Goal: Complete application form: Complete application form

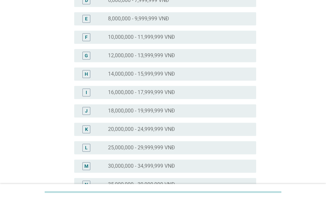
scroll to position [164, 0]
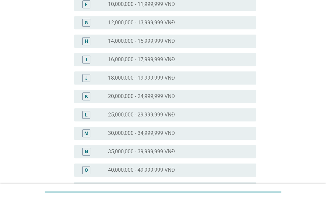
click at [153, 135] on label "30,000,000 - 34,999,999 VNĐ" at bounding box center [141, 133] width 67 height 7
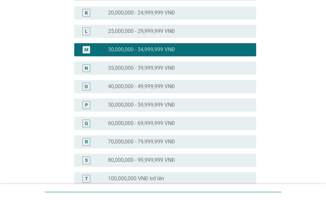
scroll to position [335, 0]
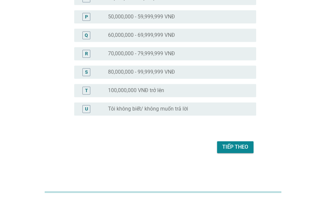
click at [224, 151] on button "Tiếp theo" at bounding box center [235, 147] width 36 height 12
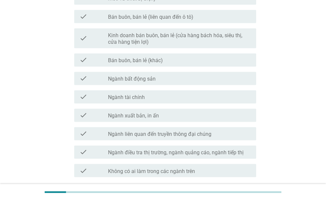
scroll to position [361, 0]
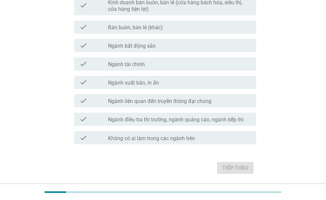
click at [193, 139] on label "Không có ai làm trong các ngành trên" at bounding box center [151, 138] width 87 height 7
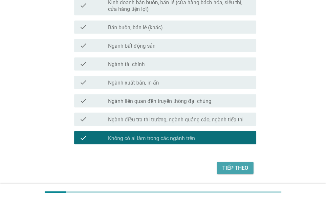
click at [236, 167] on div "Tiếp theo" at bounding box center [235, 167] width 26 height 8
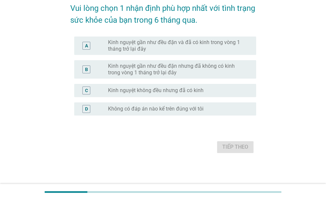
scroll to position [0, 0]
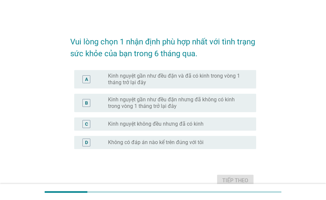
click at [150, 82] on label "Kinh nguyệt gần như đều đặn và đã có kinh trong vòng 1 tháng trở lại đây" at bounding box center [177, 79] width 138 height 13
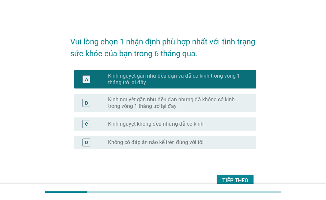
click at [234, 176] on div "Tiếp theo" at bounding box center [235, 180] width 26 height 8
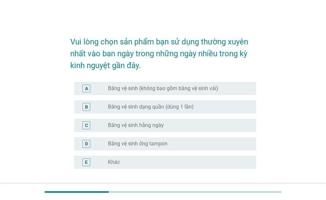
click at [159, 90] on label "Băng vệ sinh (không bao gồm băng vệ sinh vải)" at bounding box center [163, 88] width 110 height 7
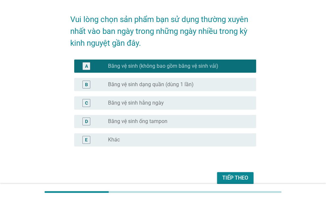
scroll to position [33, 0]
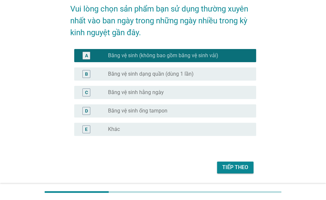
click at [165, 73] on label "Băng vệ sinh dạng quần (dùng 1 lần)" at bounding box center [151, 74] width 86 height 7
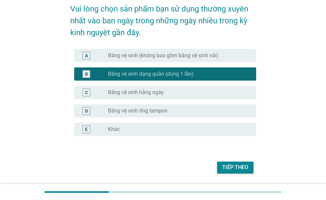
click at [172, 53] on label "Băng vệ sinh (không bao gồm băng vệ sinh vải)" at bounding box center [163, 55] width 110 height 7
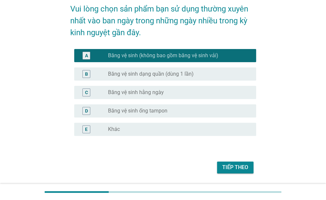
click at [230, 164] on div "Tiếp theo" at bounding box center [235, 167] width 26 height 8
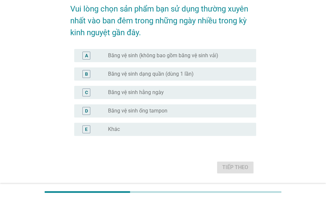
scroll to position [0, 0]
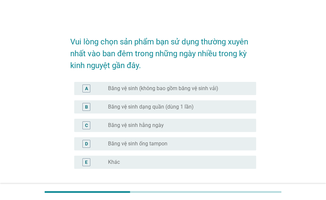
click at [153, 110] on div "radio_button_unchecked Băng vệ sinh dạng quần (dùng 1 lần)" at bounding box center [179, 107] width 143 height 8
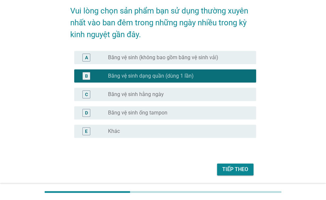
scroll to position [53, 0]
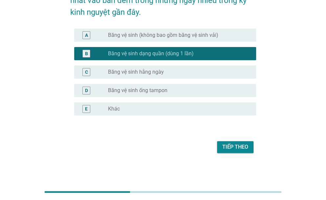
click at [233, 147] on div "Tiếp theo" at bounding box center [235, 147] width 26 height 8
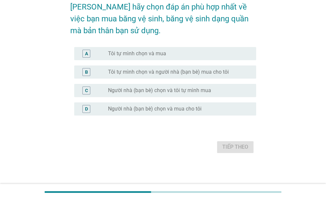
scroll to position [0, 0]
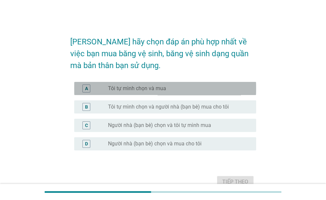
click at [150, 91] on label "Tôi tự mình chọn và mua" at bounding box center [137, 88] width 58 height 7
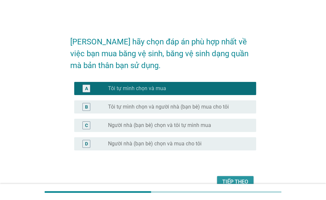
click at [228, 177] on button "Tiếp theo" at bounding box center [235, 182] width 36 height 12
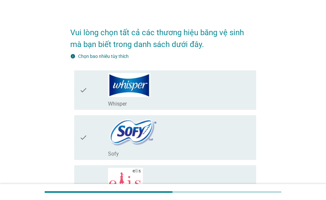
scroll to position [33, 0]
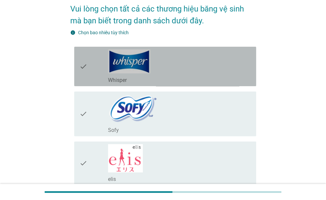
click at [195, 67] on div "check_box_outline_blank Whisper" at bounding box center [179, 66] width 143 height 34
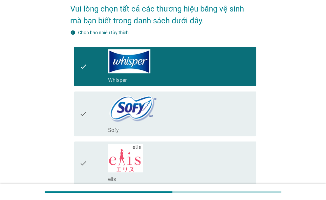
click at [169, 110] on div "check_box_outline_blank Sofy" at bounding box center [179, 113] width 143 height 39
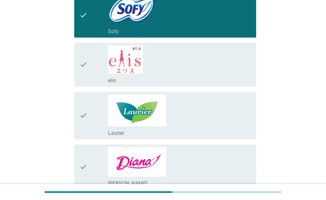
click at [169, 110] on div "check_box_outline_blank Laurier" at bounding box center [179, 115] width 143 height 42
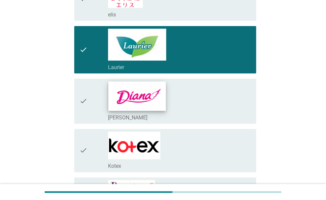
click at [164, 101] on img at bounding box center [136, 95] width 57 height 29
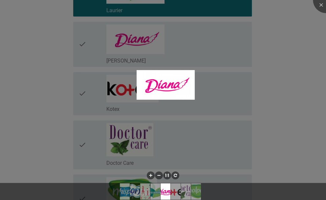
scroll to position [263, 0]
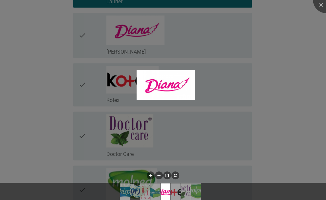
click at [224, 93] on div at bounding box center [163, 100] width 326 height 200
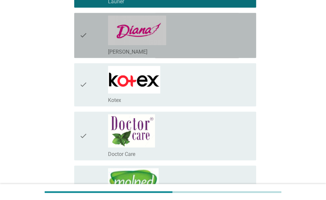
click at [85, 45] on icon "check" at bounding box center [83, 35] width 8 height 40
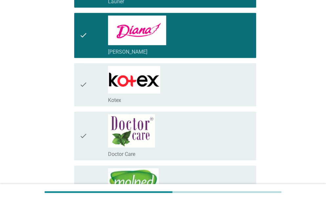
click at [84, 90] on icon "check" at bounding box center [83, 85] width 8 height 38
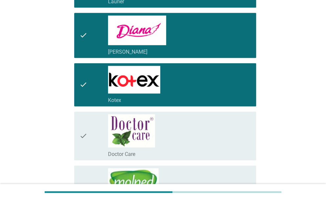
click at [87, 128] on div "check" at bounding box center [93, 135] width 29 height 43
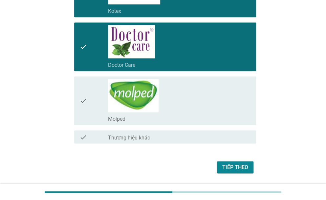
scroll to position [371, 0]
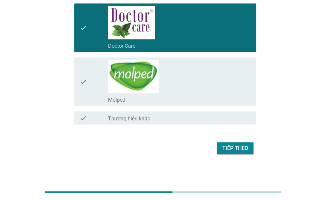
click at [243, 148] on div "Tiếp theo" at bounding box center [235, 148] width 26 height 8
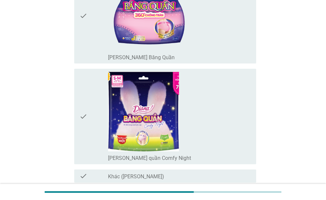
scroll to position [919, 0]
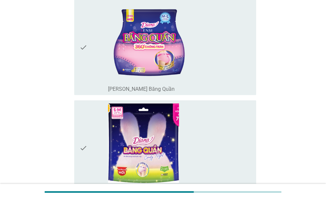
click at [80, 64] on icon "check" at bounding box center [83, 47] width 8 height 90
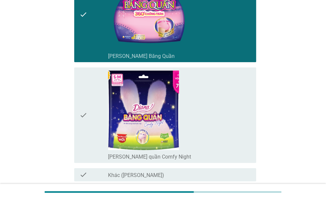
scroll to position [985, 0]
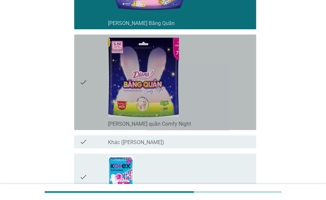
click at [84, 90] on icon "check" at bounding box center [83, 82] width 8 height 90
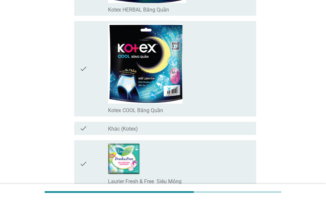
scroll to position [2100, 0]
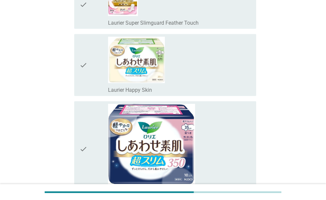
click at [82, 69] on icon "check" at bounding box center [83, 65] width 8 height 56
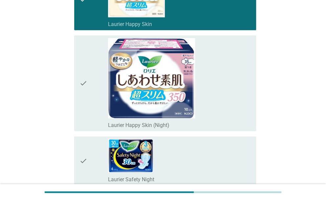
click at [81, 85] on icon "check" at bounding box center [83, 83] width 8 height 90
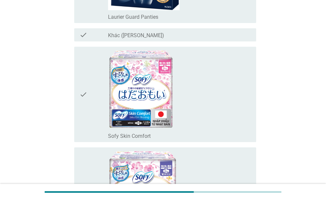
click at [81, 85] on icon "check" at bounding box center [83, 94] width 8 height 90
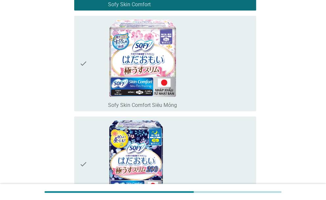
click at [83, 80] on icon "check" at bounding box center [83, 63] width 8 height 90
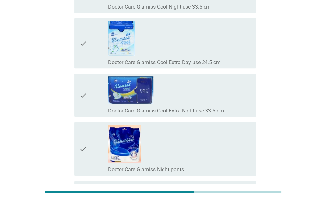
scroll to position [5006, 0]
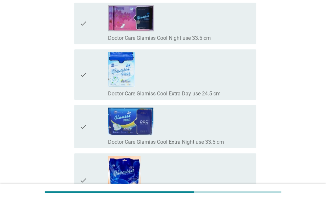
click at [86, 159] on icon "check" at bounding box center [83, 180] width 8 height 48
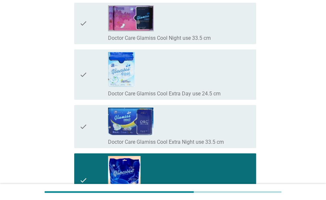
click at [93, 75] on div "check" at bounding box center [93, 74] width 29 height 45
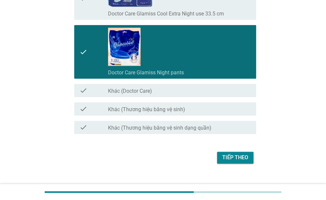
scroll to position [5138, 0]
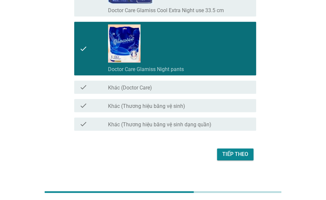
click at [246, 153] on div "Tiếp theo" at bounding box center [163, 154] width 186 height 16
click at [242, 150] on div "Tiếp theo" at bounding box center [235, 154] width 26 height 8
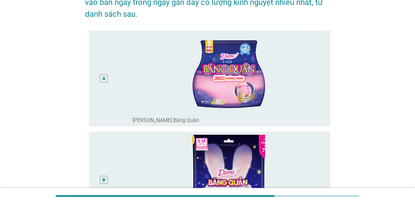
scroll to position [0, 0]
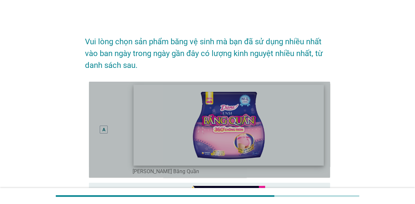
click at [222, 117] on img at bounding box center [229, 125] width 190 height 81
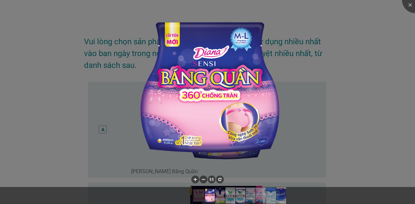
click at [326, 132] on div at bounding box center [207, 102] width 415 height 204
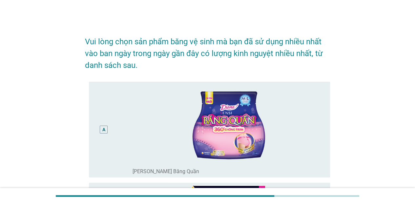
click at [100, 128] on div "A" at bounding box center [104, 130] width 8 height 8
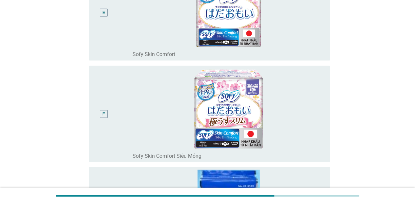
scroll to position [767, 0]
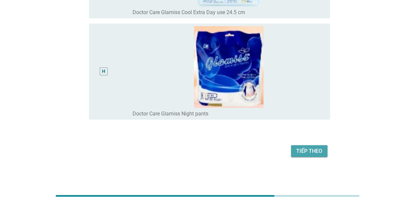
click at [298, 150] on div "Tiếp theo" at bounding box center [309, 151] width 26 height 8
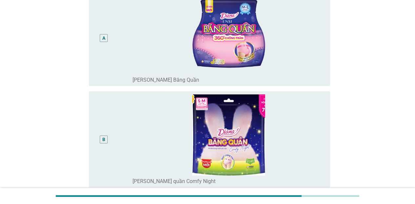
scroll to position [98, 0]
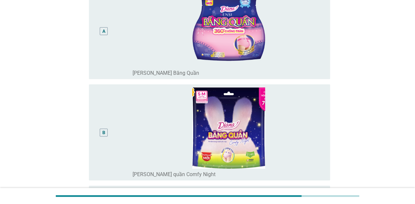
click at [108, 43] on div "A" at bounding box center [103, 31] width 19 height 91
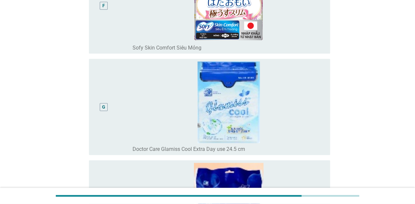
scroll to position [786, 0]
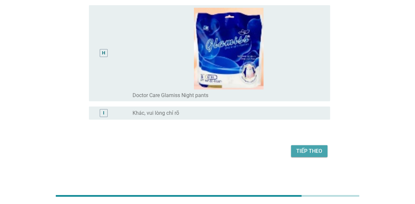
click at [298, 148] on div "Tiếp theo" at bounding box center [309, 151] width 26 height 8
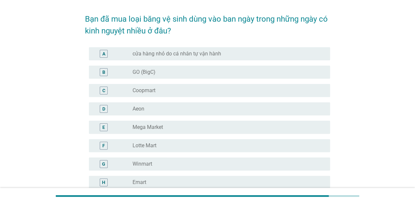
scroll to position [33, 0]
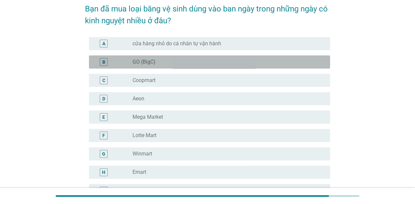
click at [130, 64] on div "B" at bounding box center [113, 62] width 38 height 8
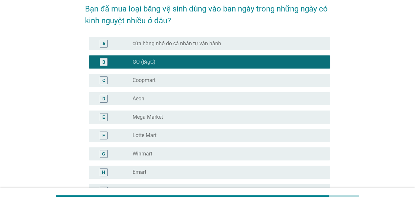
click at [122, 97] on div "D" at bounding box center [113, 99] width 38 height 8
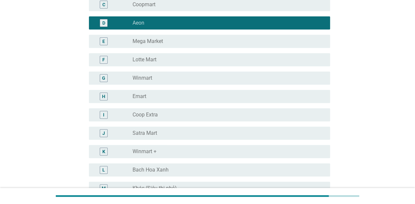
scroll to position [56, 0]
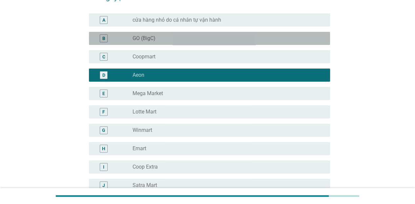
click at [110, 37] on div "B" at bounding box center [103, 38] width 19 height 8
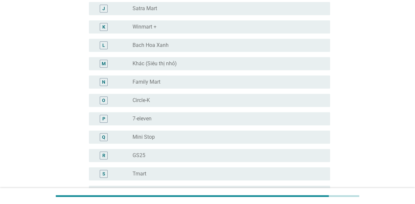
scroll to position [680, 0]
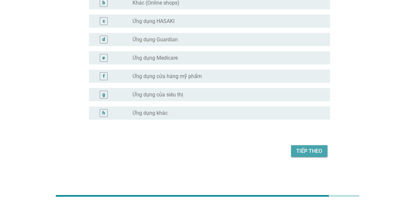
click at [297, 149] on div "Tiếp theo" at bounding box center [309, 151] width 26 height 8
